Goal: Find contact information: Find contact information

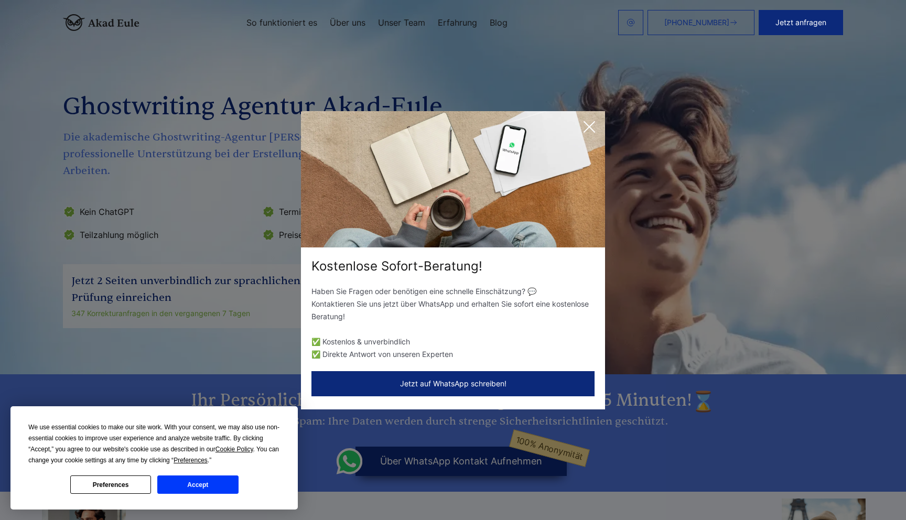
click at [596, 123] on icon at bounding box center [589, 126] width 21 height 21
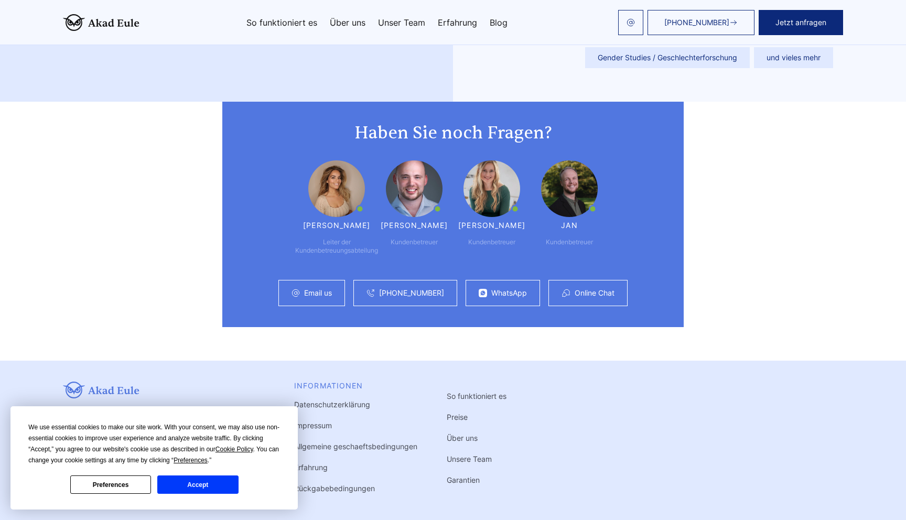
scroll to position [2634, 0]
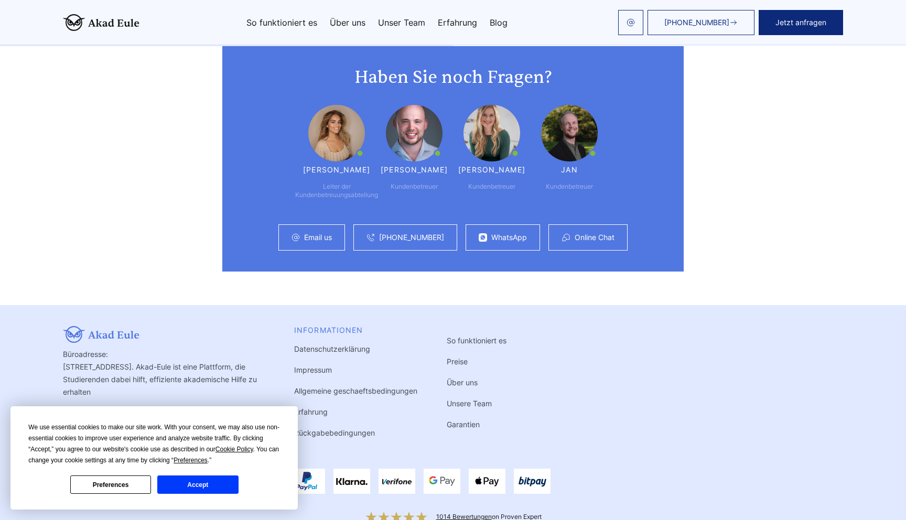
click at [224, 482] on button "Accept" at bounding box center [197, 485] width 81 height 18
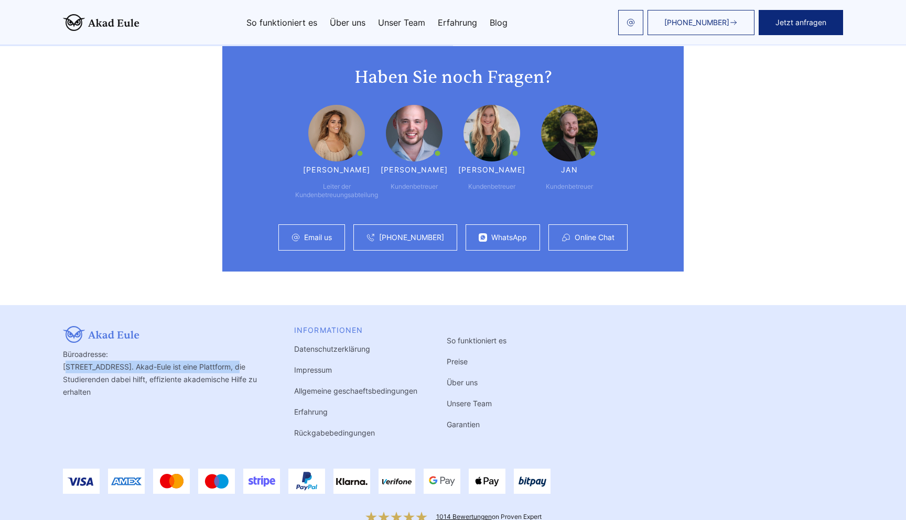
drag, startPoint x: 60, startPoint y: 333, endPoint x: 252, endPoint y: 334, distance: 192.0
click at [252, 334] on div "Büroadresse: Landsberger Straße 155 80687 München, Deutschland. Akad-Eule ist e…" at bounding box center [453, 435] width 806 height 218
copy div "Landsberger Straße 155 80687 München, Deutschland"
click at [184, 344] on div "Büroadresse: Landsberger Straße 155 80687 München, Deutschland. Akad-Eule ist e…" at bounding box center [164, 382] width 202 height 113
drag, startPoint x: 174, startPoint y: 335, endPoint x: 203, endPoint y: 335, distance: 28.9
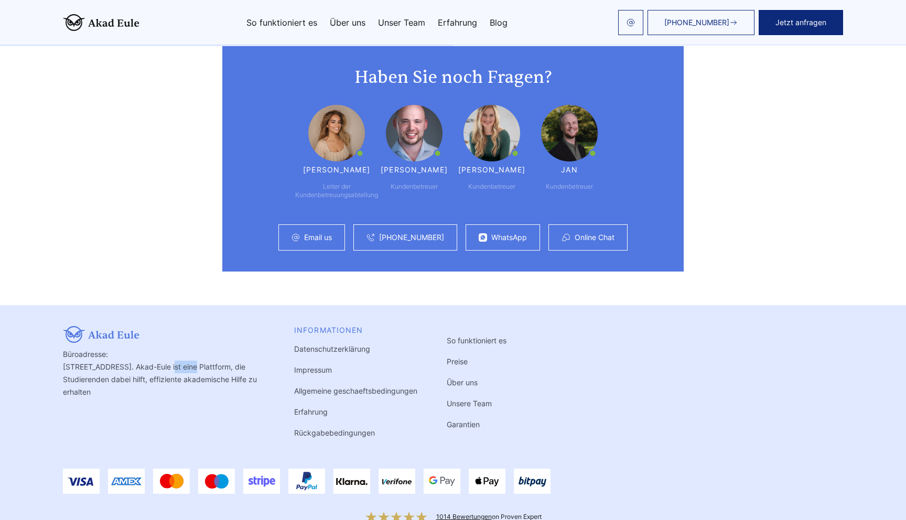
click at [203, 335] on div "Büroadresse: Landsberger Straße 155 80687 München, Deutschland. Akad-Eule ist e…" at bounding box center [164, 382] width 202 height 113
copy div "München"
drag, startPoint x: 150, startPoint y: 332, endPoint x: 172, endPoint y: 332, distance: 21.5
click at [172, 332] on div "Büroadresse: Landsberger Straße 155 80687 München, Deutschland. Akad-Eule ist e…" at bounding box center [164, 382] width 202 height 113
copy div "80687"
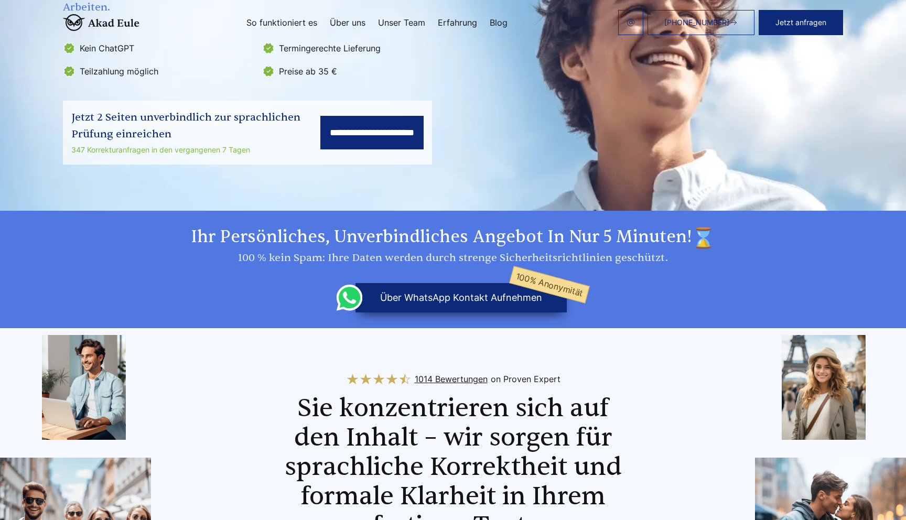
scroll to position [0, 0]
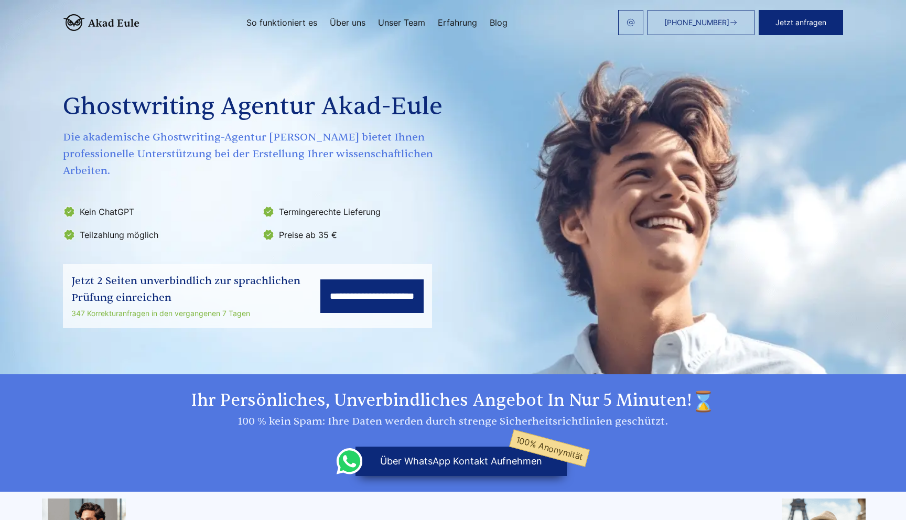
click at [502, 18] on link "Blog" at bounding box center [499, 22] width 18 height 8
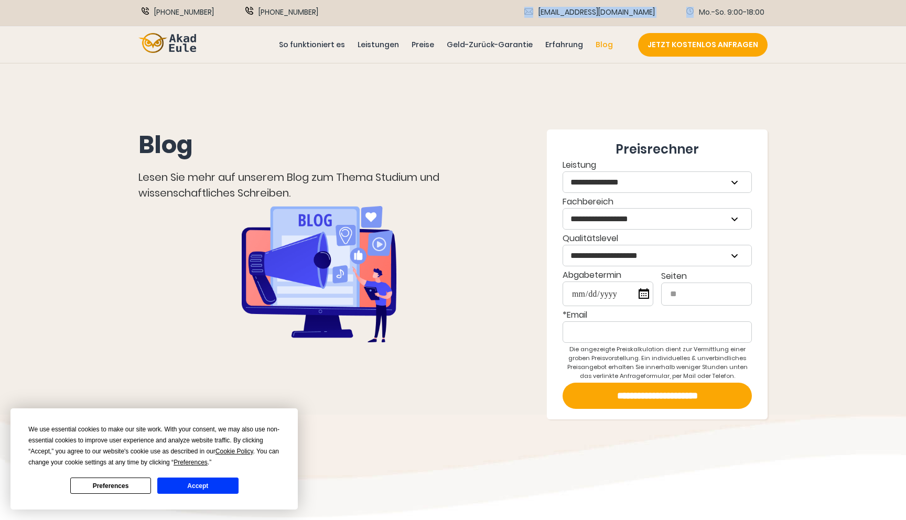
drag, startPoint x: 676, startPoint y: 14, endPoint x: 582, endPoint y: 14, distance: 93.9
click at [582, 14] on div "info@akad-eule.de Mo.-So. 9:00-18:00" at bounding box center [628, 13] width 275 height 13
copy div "[EMAIL_ADDRESS][DOMAIN_NAME]"
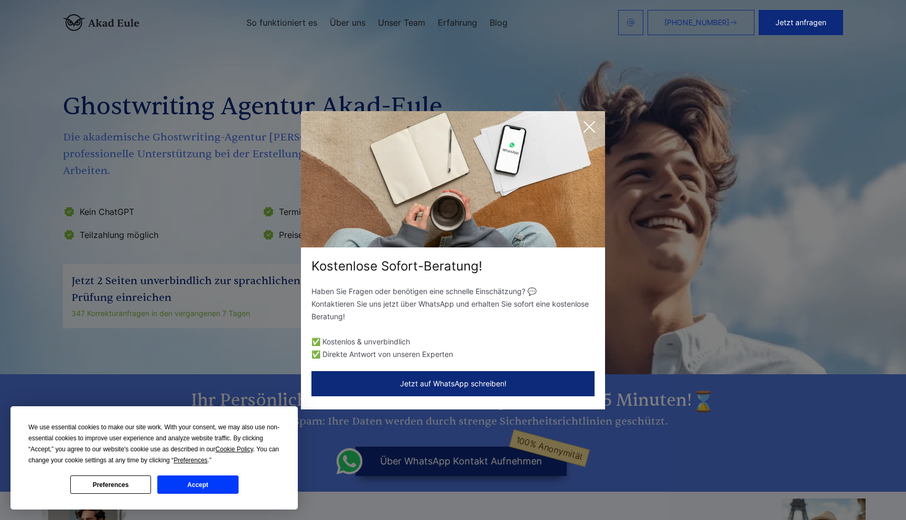
click at [585, 123] on icon at bounding box center [589, 127] width 10 height 10
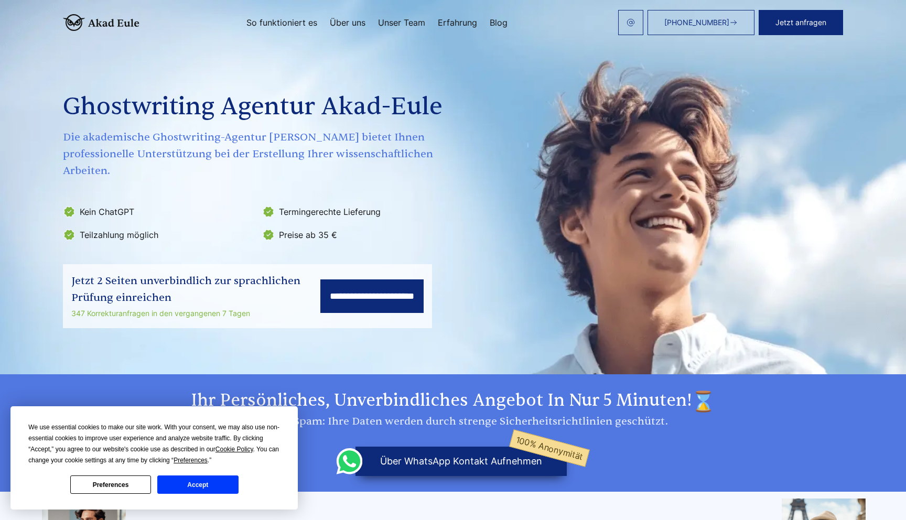
click at [486, 21] on ul "So funktioniert es Über uns Unser Team Erfahrung Blog" at bounding box center [377, 22] width 261 height 8
click at [493, 22] on link "Blog" at bounding box center [499, 22] width 18 height 8
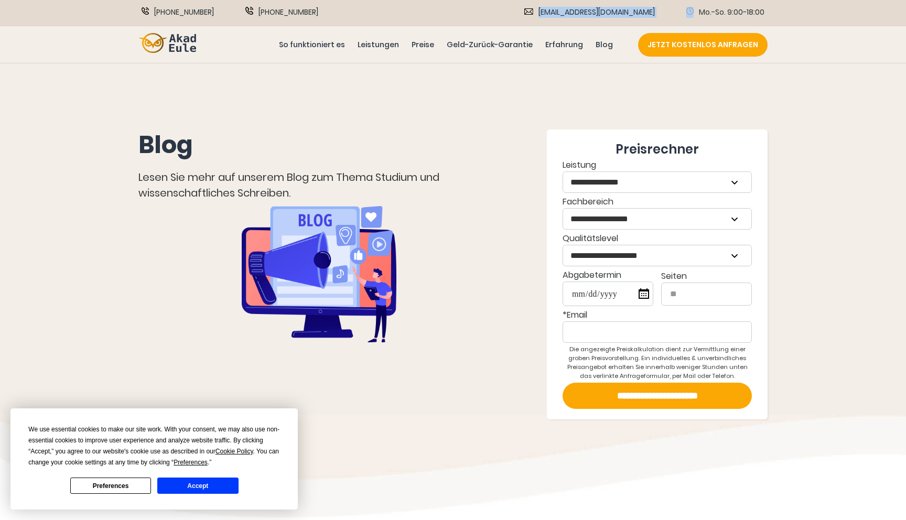
drag, startPoint x: 670, startPoint y: 11, endPoint x: 584, endPoint y: 11, distance: 86.0
click at [584, 11] on div "info@akad-eule.de Mo.-So. 9:00-18:00" at bounding box center [628, 13] width 275 height 13
copy div "info@akad-eule.de"
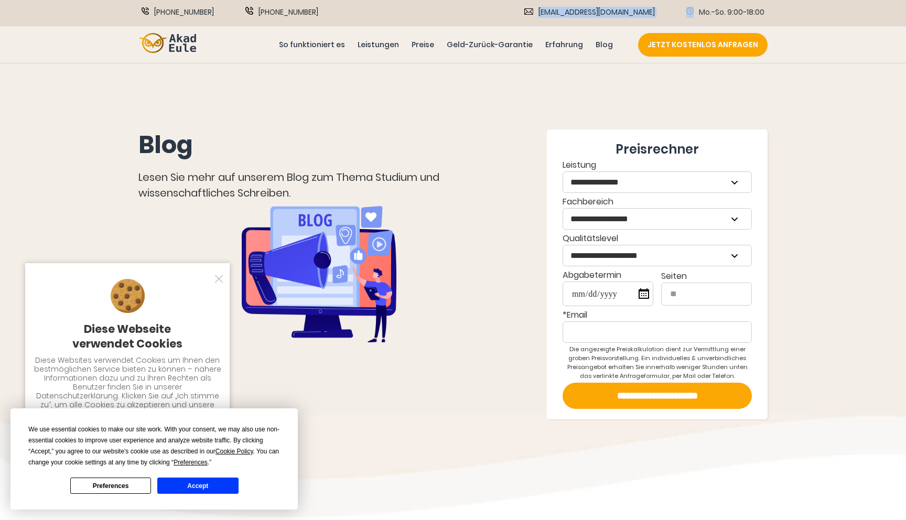
click at [224, 488] on button "Accept" at bounding box center [197, 486] width 81 height 16
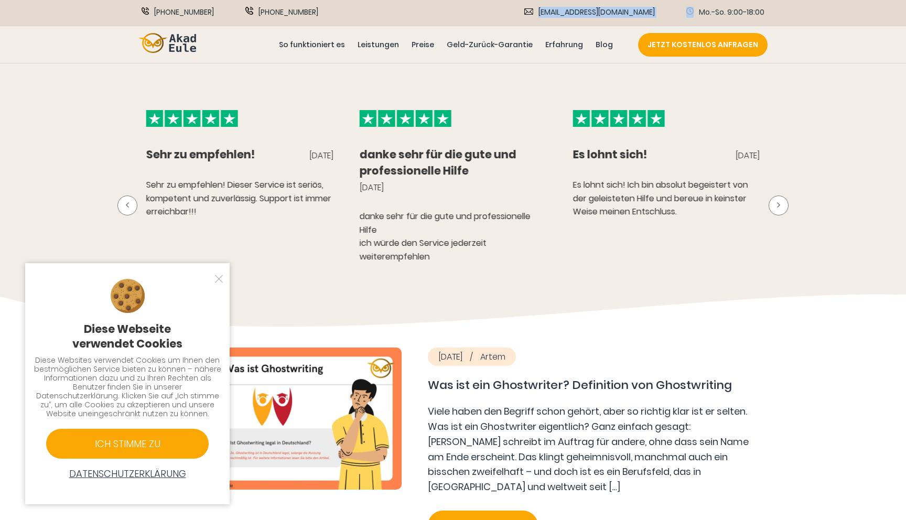
scroll to position [669, 0]
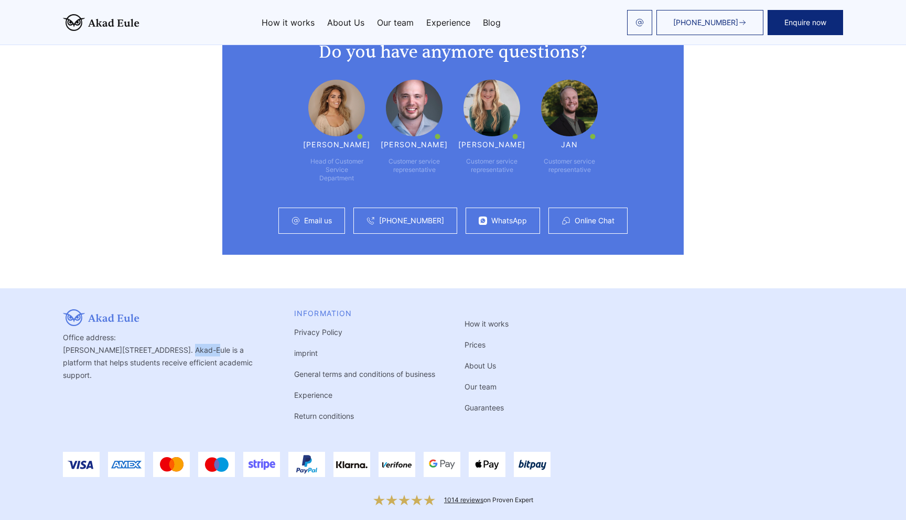
drag, startPoint x: 178, startPoint y: 335, endPoint x: 199, endPoint y: 333, distance: 21.1
click at [199, 346] on font "Landsberger Straße 155, 80687 Munich, Germany. Akad-Eule is a platform that hel…" at bounding box center [158, 363] width 190 height 34
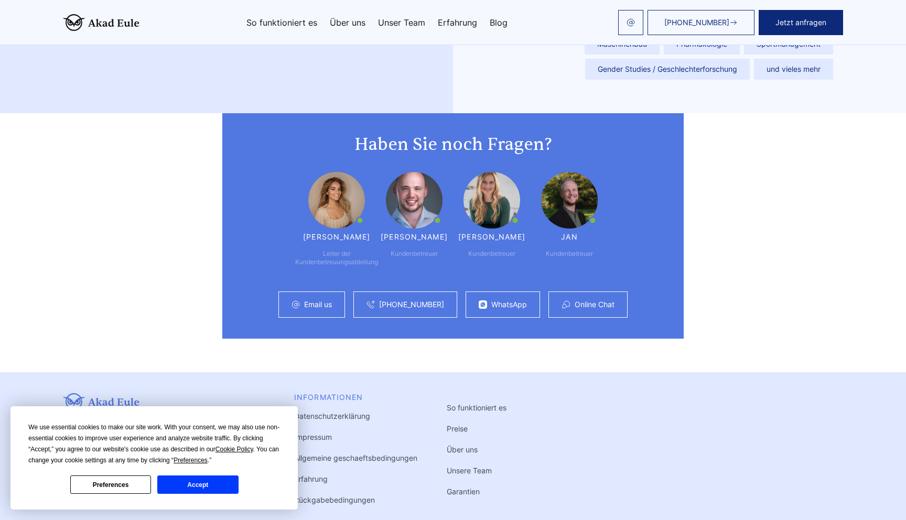
scroll to position [2575, 0]
click at [187, 488] on button "Accept" at bounding box center [197, 485] width 81 height 18
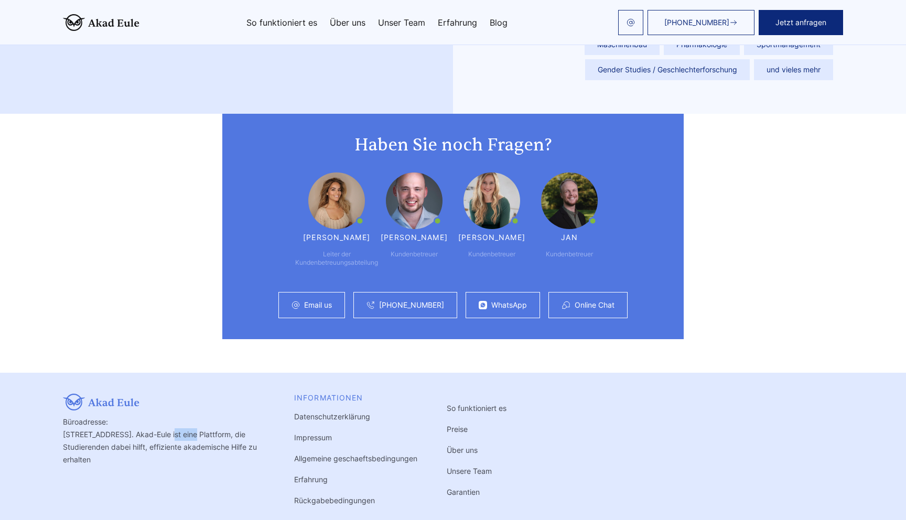
drag, startPoint x: 173, startPoint y: 398, endPoint x: 204, endPoint y: 399, distance: 31.5
click at [204, 399] on div "Büroadresse: Landsberger Straße 155 80687 München, Deutschland. Akad-Eule ist e…" at bounding box center [164, 450] width 202 height 113
copy div "München"
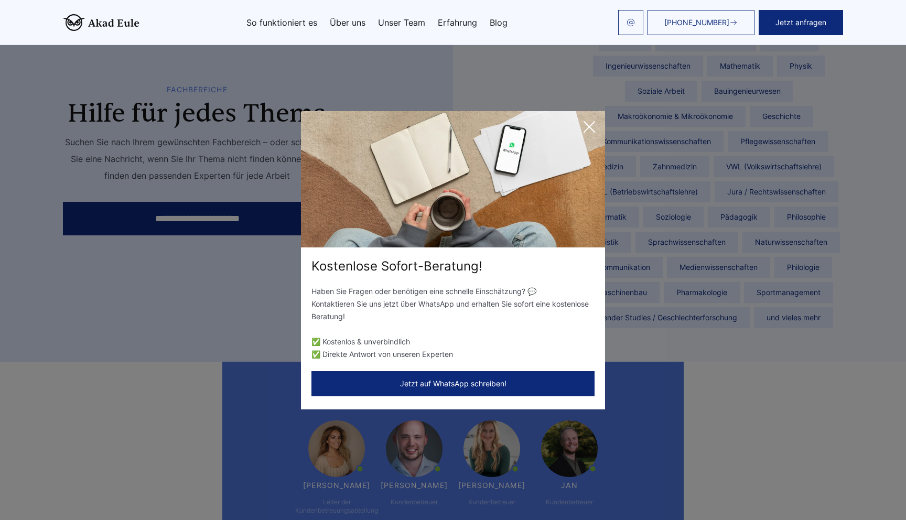
click at [590, 128] on icon at bounding box center [589, 126] width 21 height 21
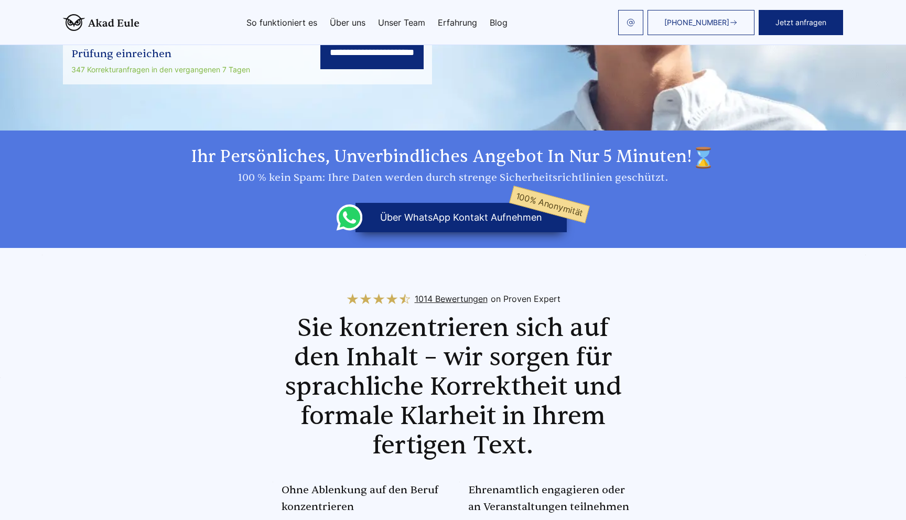
scroll to position [0, 0]
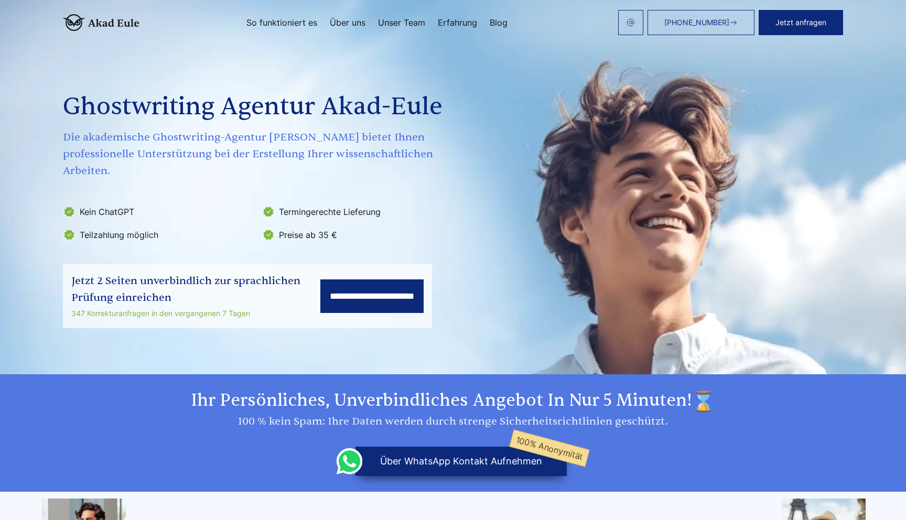
click at [632, 18] on link at bounding box center [630, 22] width 25 height 25
click at [503, 20] on link "Blog" at bounding box center [499, 22] width 18 height 8
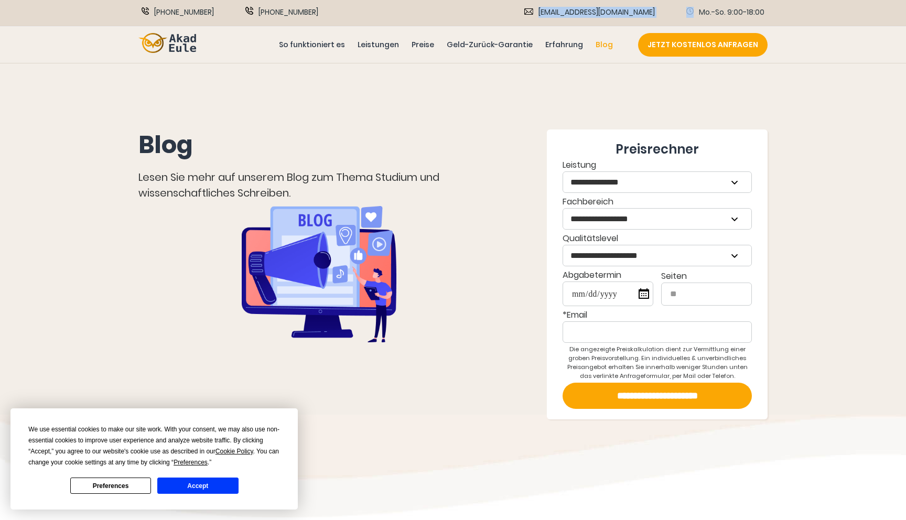
drag, startPoint x: 667, startPoint y: 10, endPoint x: 586, endPoint y: 12, distance: 80.8
click at [586, 12] on div "[EMAIL_ADDRESS][DOMAIN_NAME] Mo.-So. 9:00-18:00" at bounding box center [628, 13] width 275 height 13
copy div "[EMAIL_ADDRESS][DOMAIN_NAME]"
